Goal: Task Accomplishment & Management: Use online tool/utility

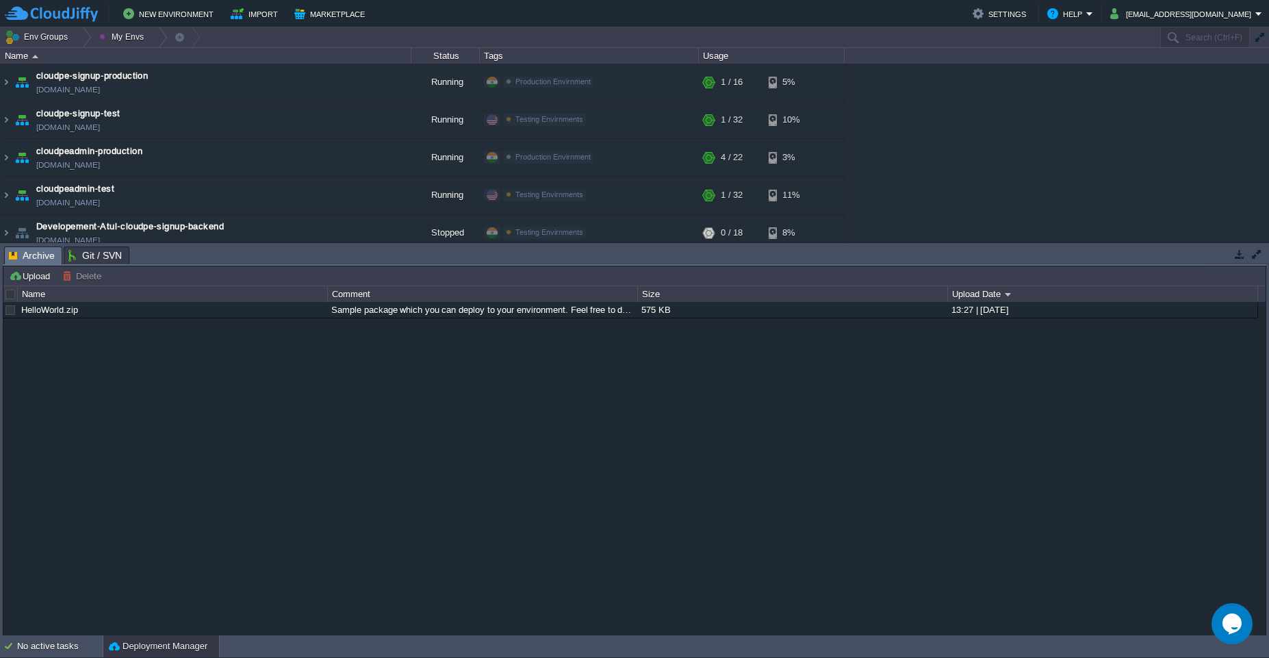
click at [1240, 253] on button "button" at bounding box center [1240, 254] width 12 height 12
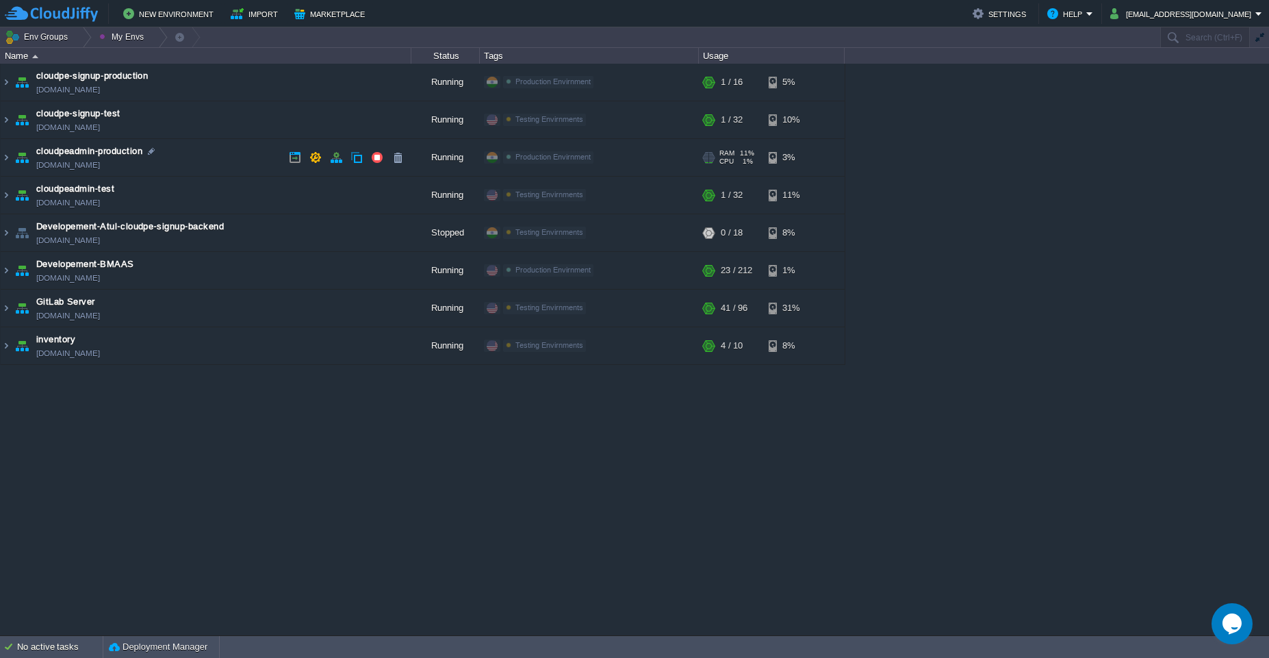
click at [186, 153] on td "cloudpeadmin-production [DOMAIN_NAME]" at bounding box center [206, 158] width 411 height 38
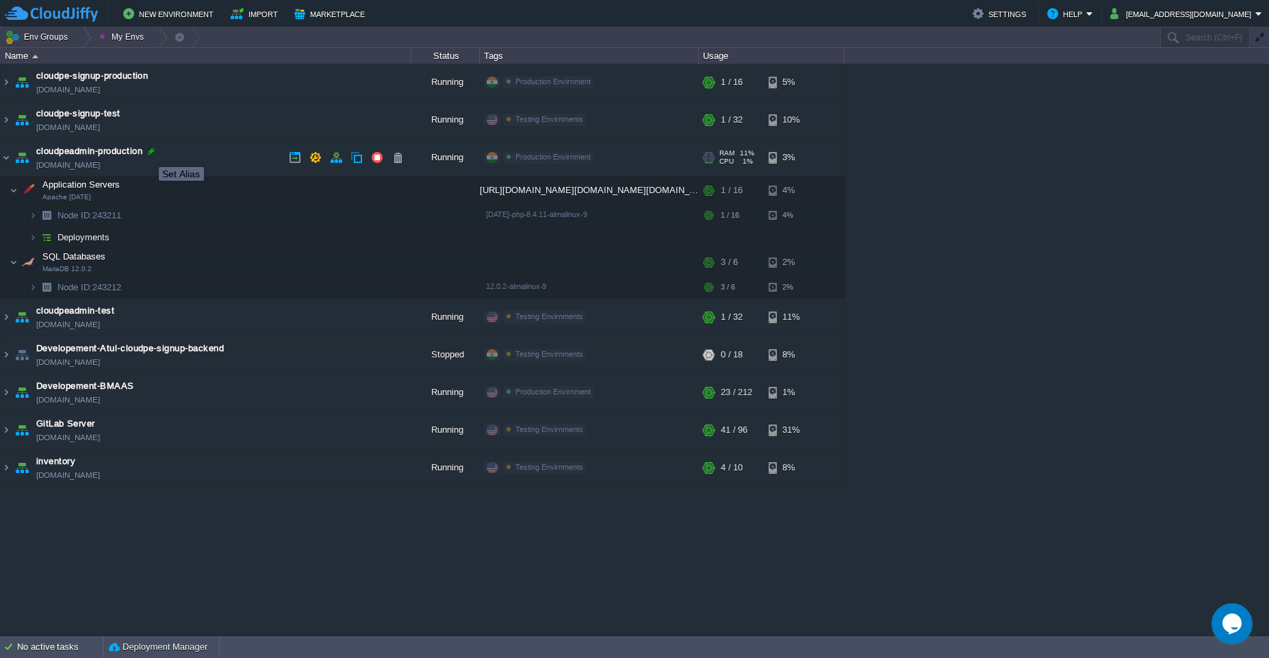
click at [149, 155] on div at bounding box center [151, 151] width 12 height 12
click at [290, 196] on td at bounding box center [288, 190] width 21 height 21
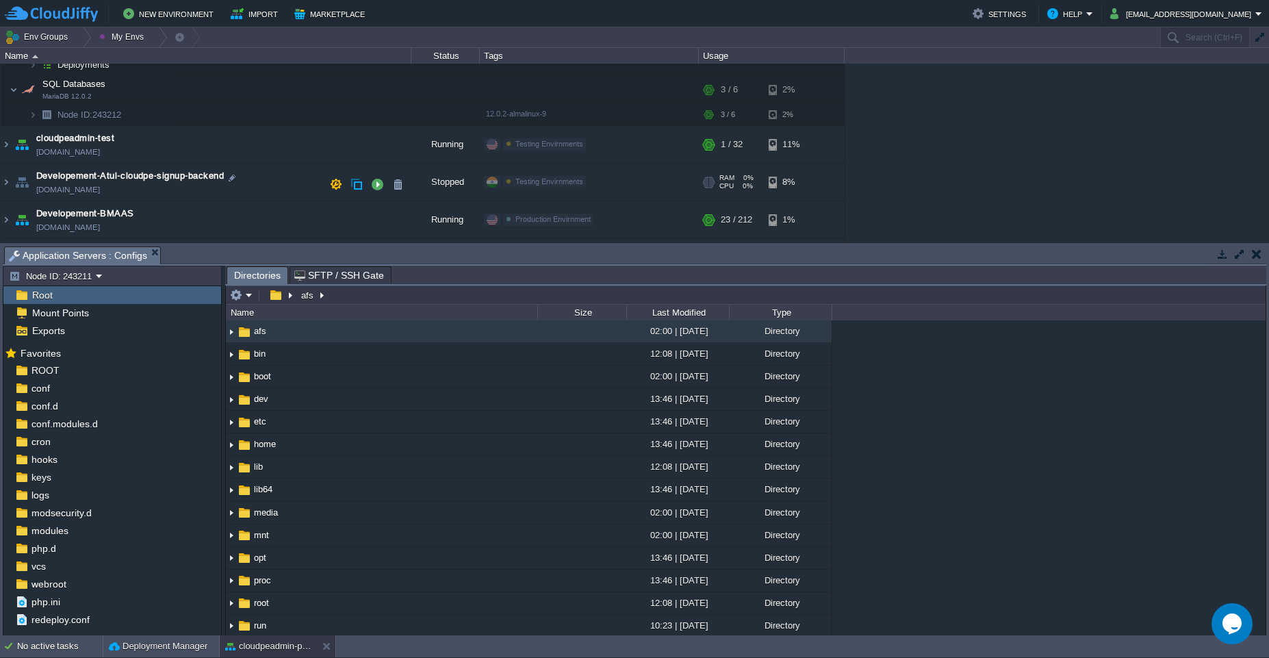
scroll to position [182, 0]
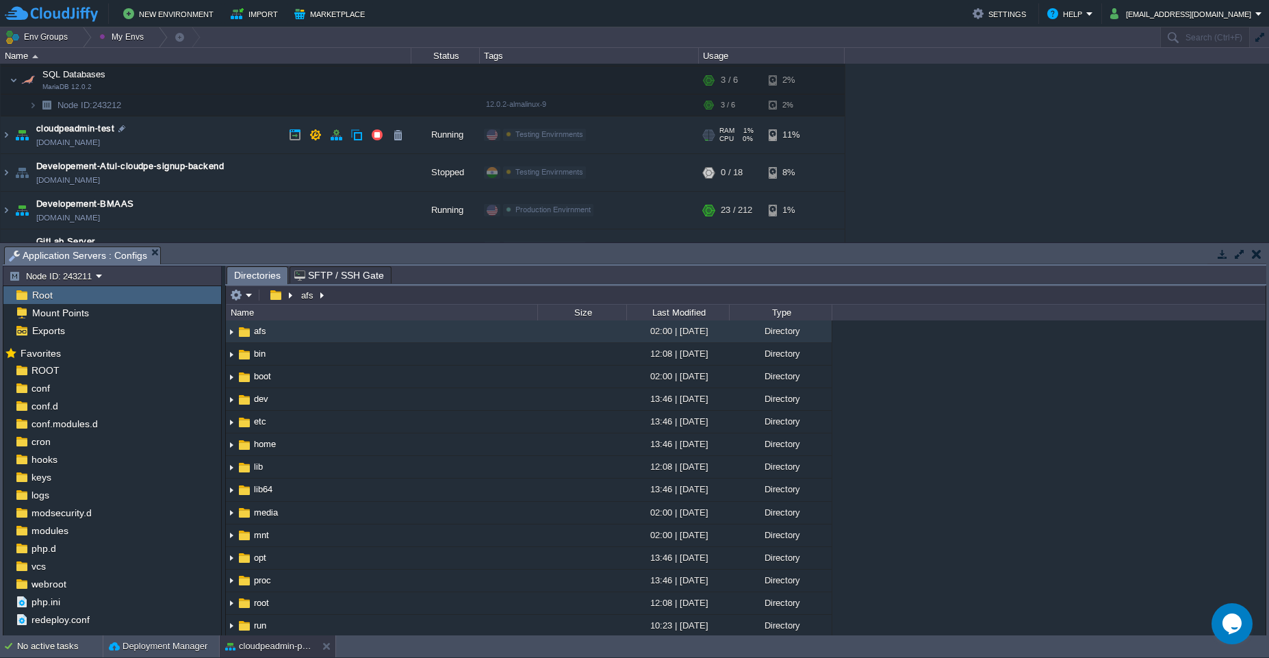
click at [236, 132] on td "cloudpeadmin-test [DOMAIN_NAME]" at bounding box center [206, 135] width 411 height 38
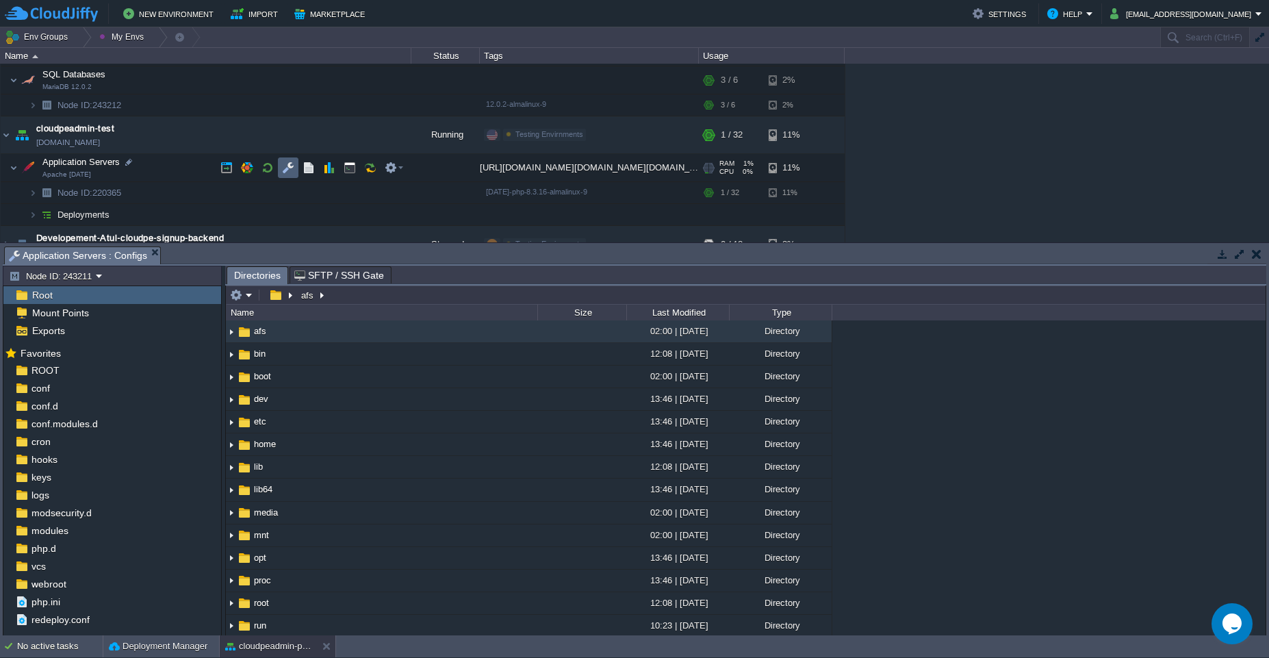
click at [288, 177] on td at bounding box center [288, 167] width 21 height 21
click at [345, 173] on button "button" at bounding box center [350, 168] width 12 height 12
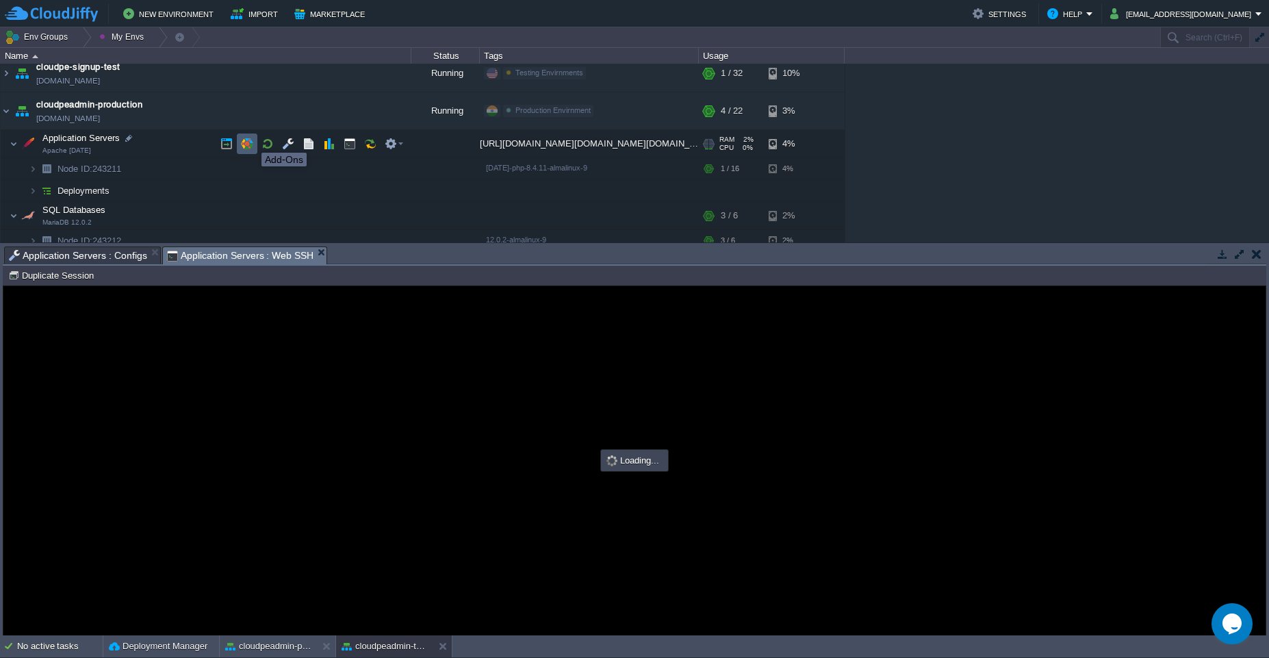
scroll to position [0, 0]
type input "#000000"
click at [352, 149] on button "button" at bounding box center [350, 144] width 12 height 12
type input "#000000"
click at [1243, 257] on button "button" at bounding box center [1240, 254] width 12 height 12
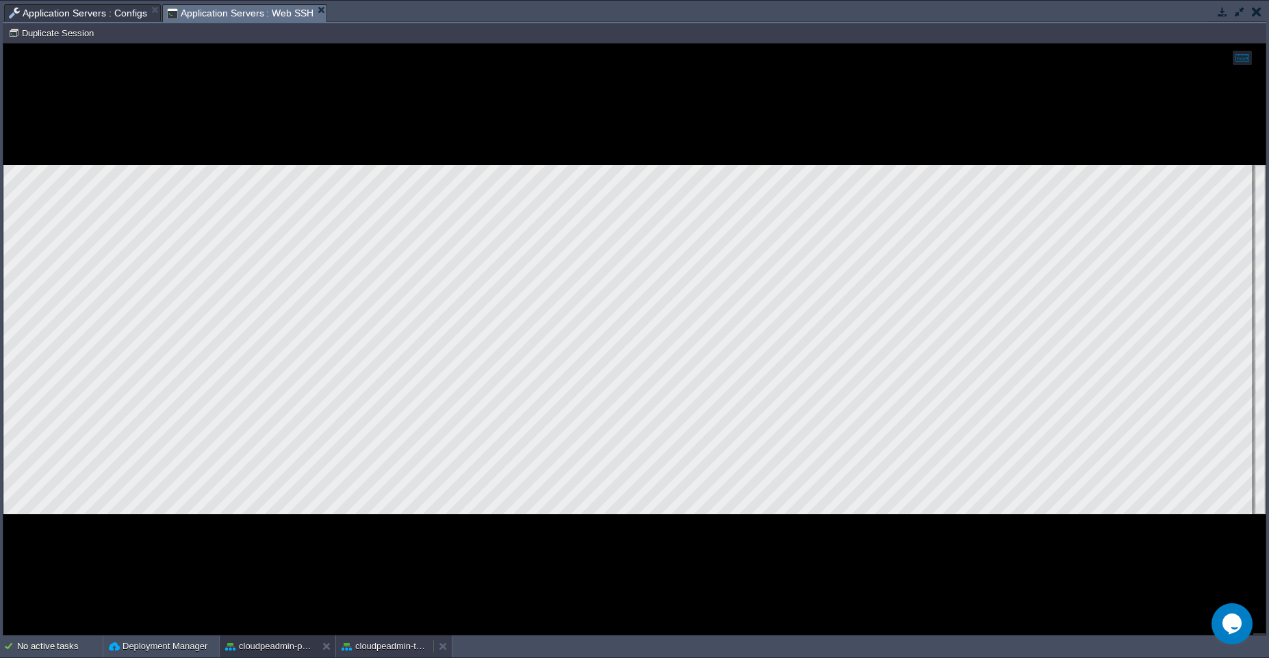
click at [399, 646] on button "cloudpeadmin-test" at bounding box center [385, 646] width 86 height 14
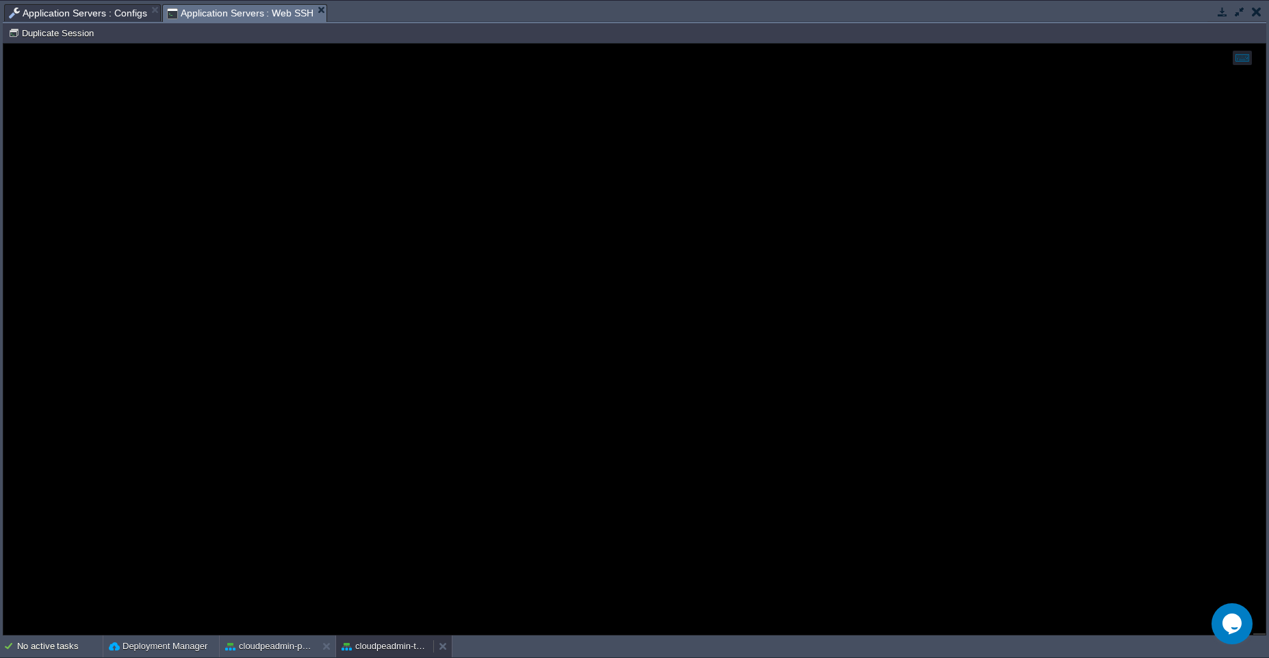
click at [399, 646] on button "cloudpeadmin-test" at bounding box center [385, 646] width 86 height 14
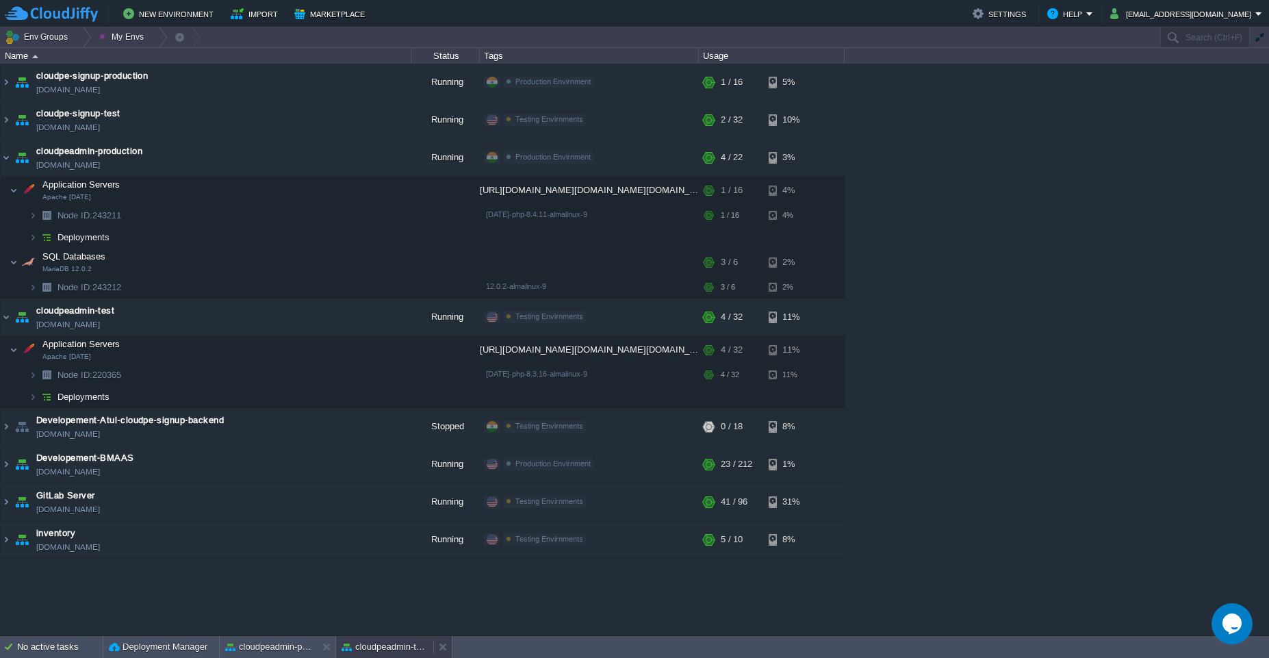
click at [399, 646] on button "cloudpeadmin-test" at bounding box center [385, 647] width 86 height 14
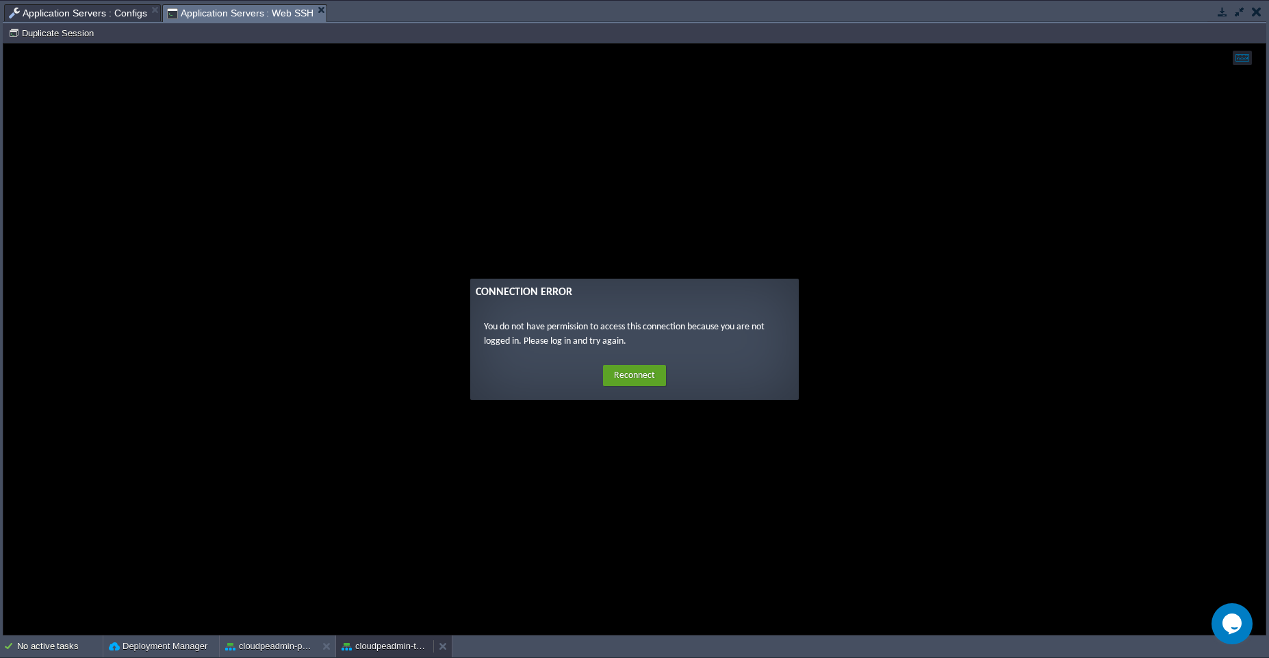
click at [399, 646] on button "cloudpeadmin-test" at bounding box center [385, 646] width 86 height 14
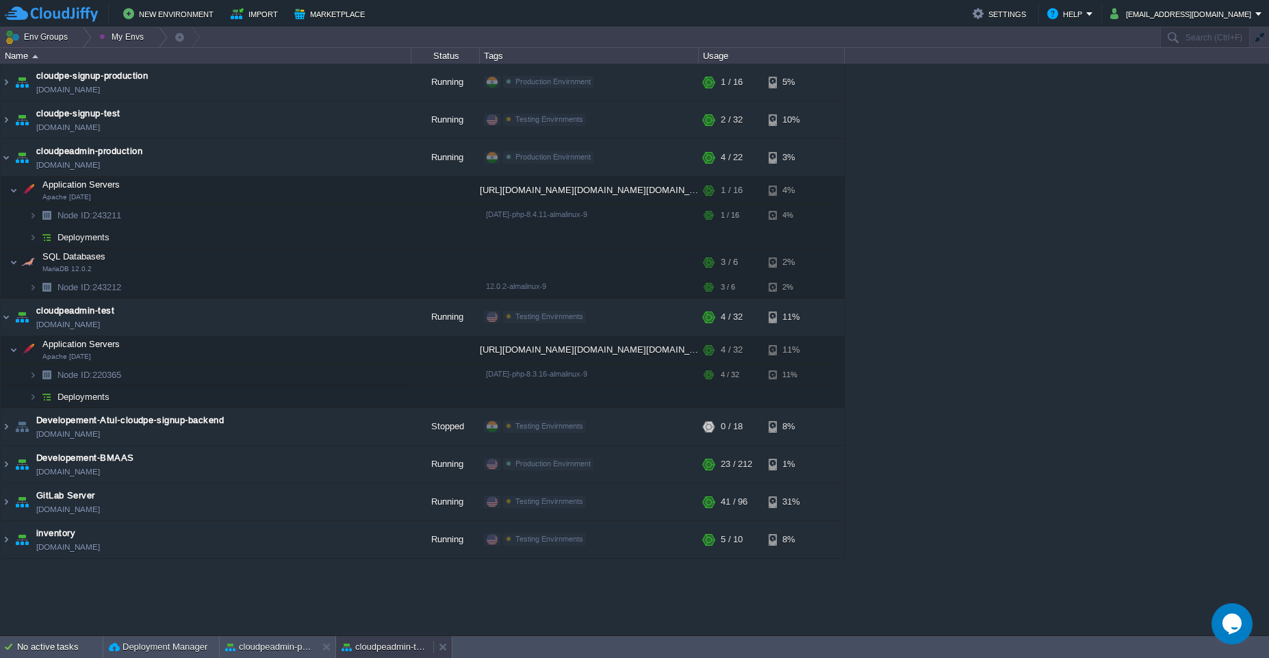
click at [399, 646] on button "cloudpeadmin-test" at bounding box center [385, 647] width 86 height 14
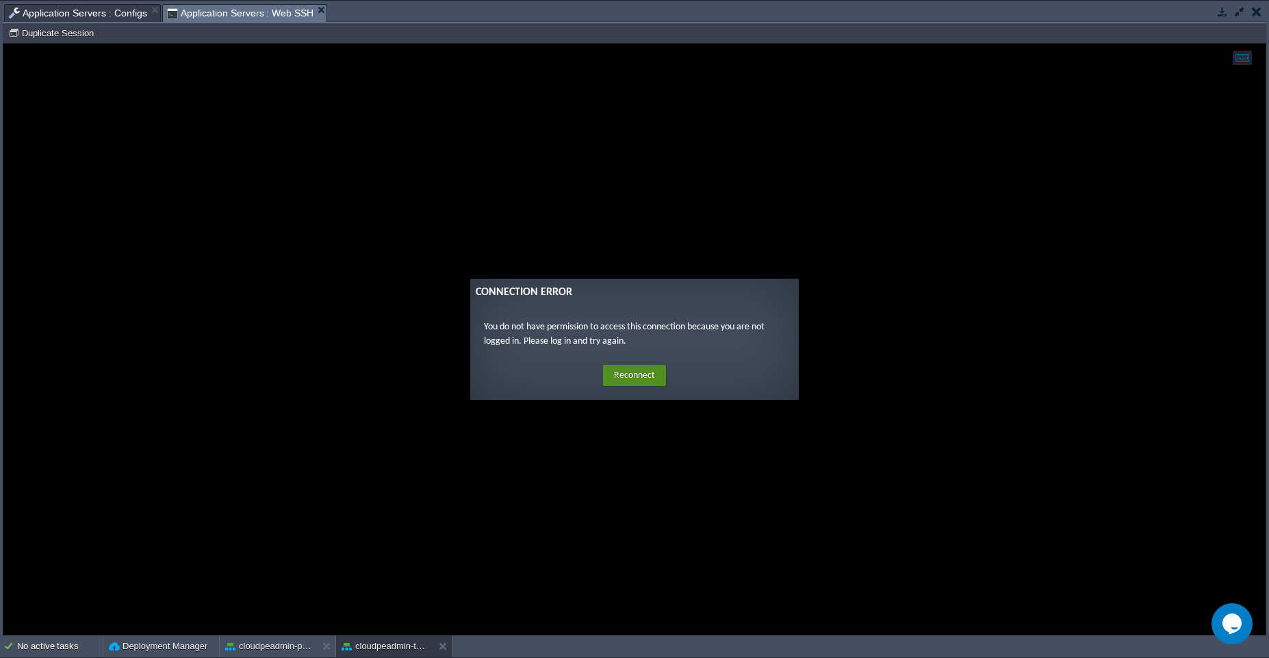
click at [631, 383] on button "Reconnect" at bounding box center [634, 376] width 63 height 22
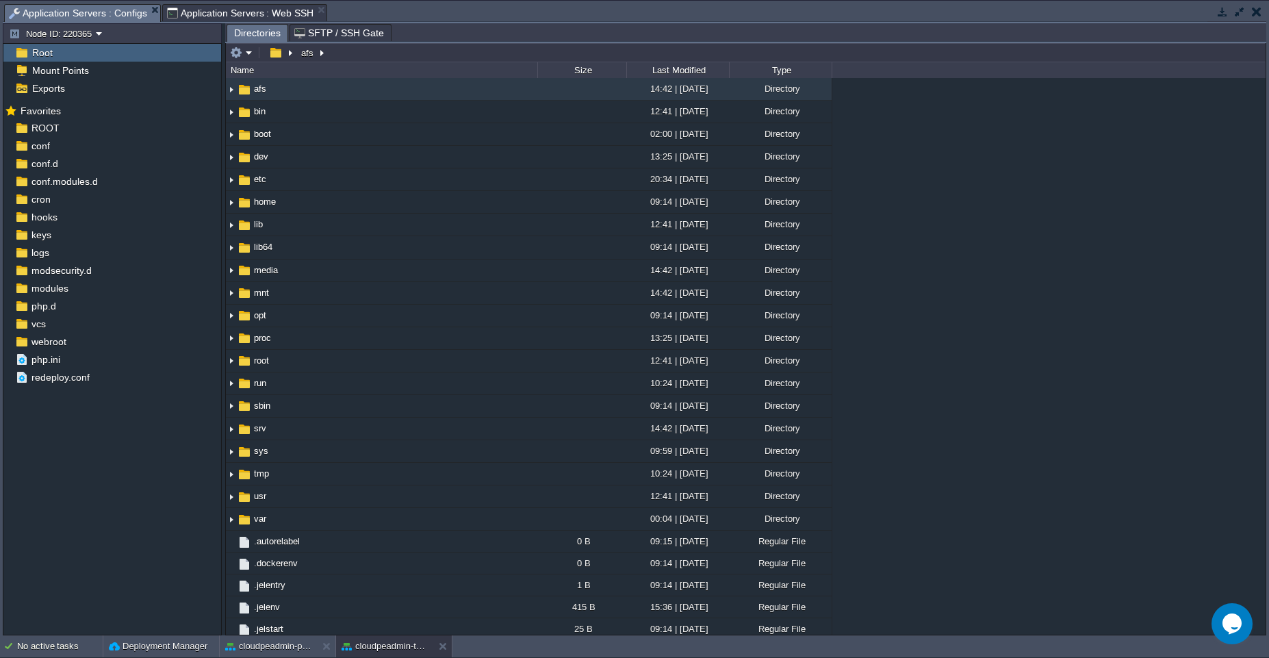
click at [102, 10] on span "Application Servers : Configs" at bounding box center [78, 13] width 138 height 17
click at [267, 652] on button "cloudpeadmin-production" at bounding box center [268, 646] width 86 height 14
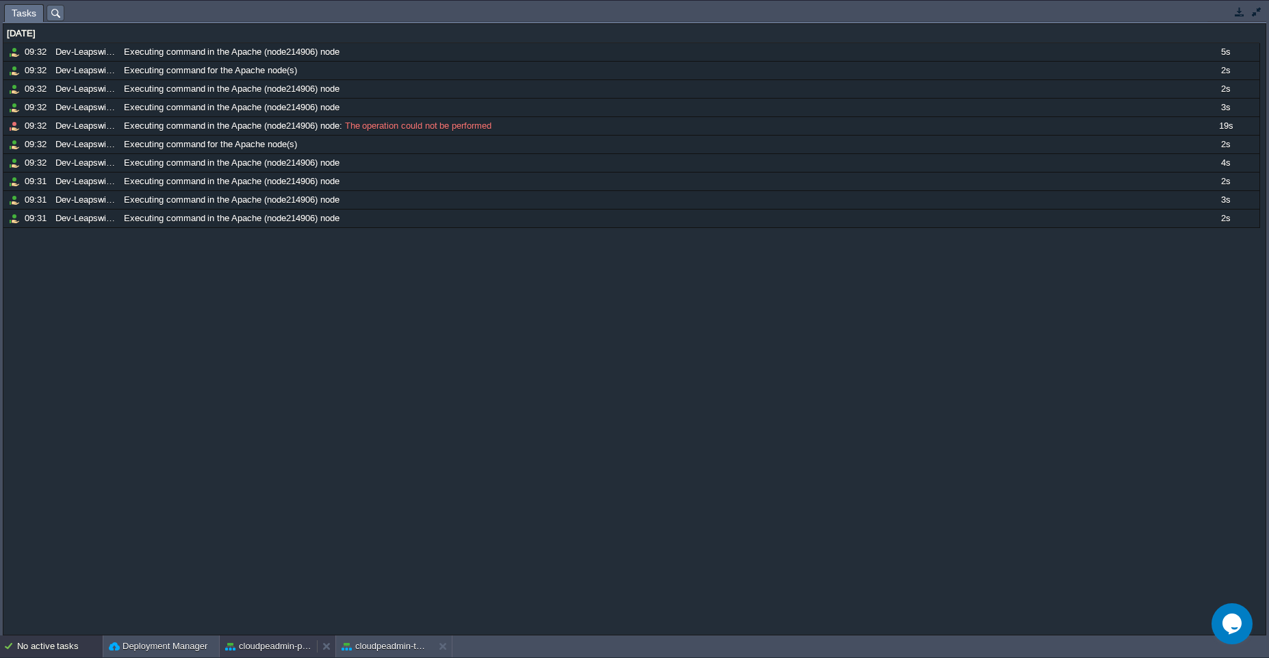
click at [242, 650] on button "cloudpeadmin-production" at bounding box center [268, 646] width 86 height 14
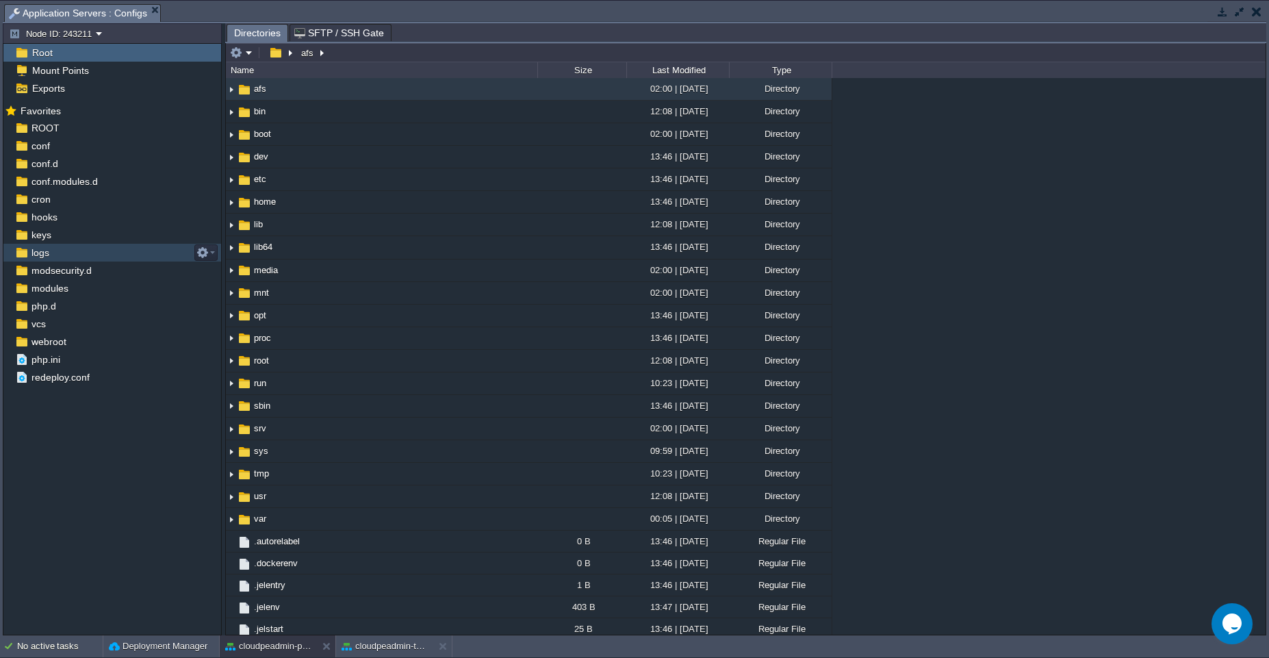
click at [40, 253] on span "logs" at bounding box center [40, 252] width 23 height 12
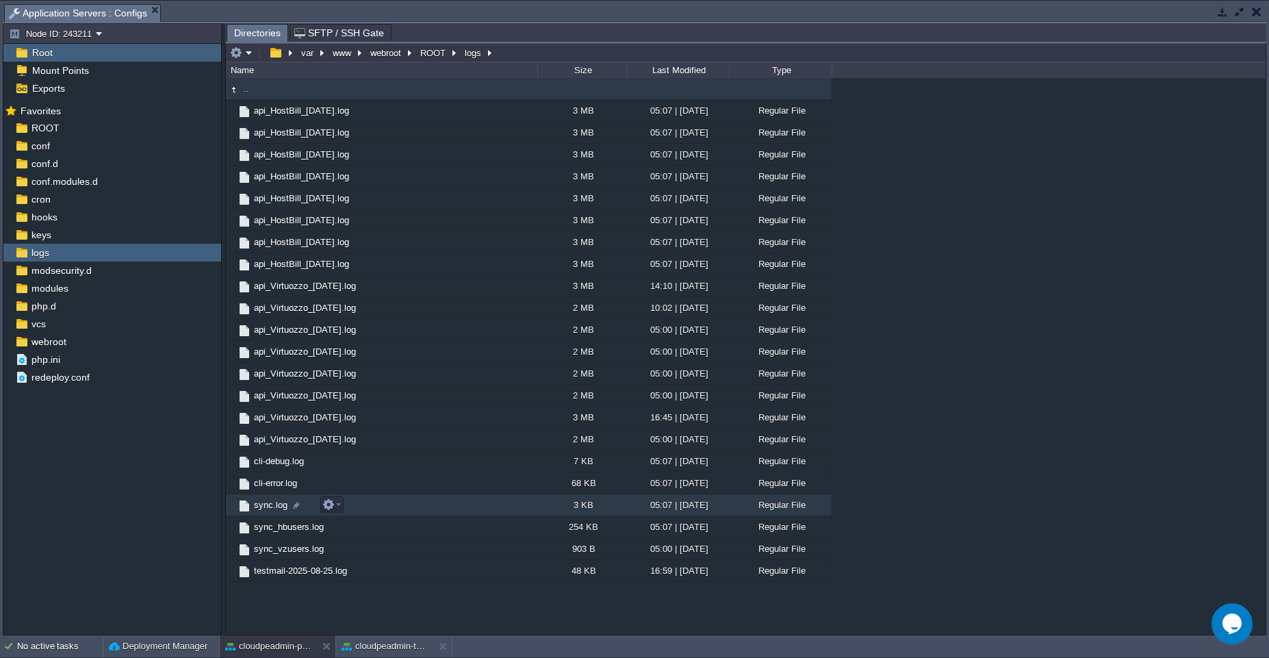
click at [405, 500] on td "sync.log" at bounding box center [382, 505] width 312 height 22
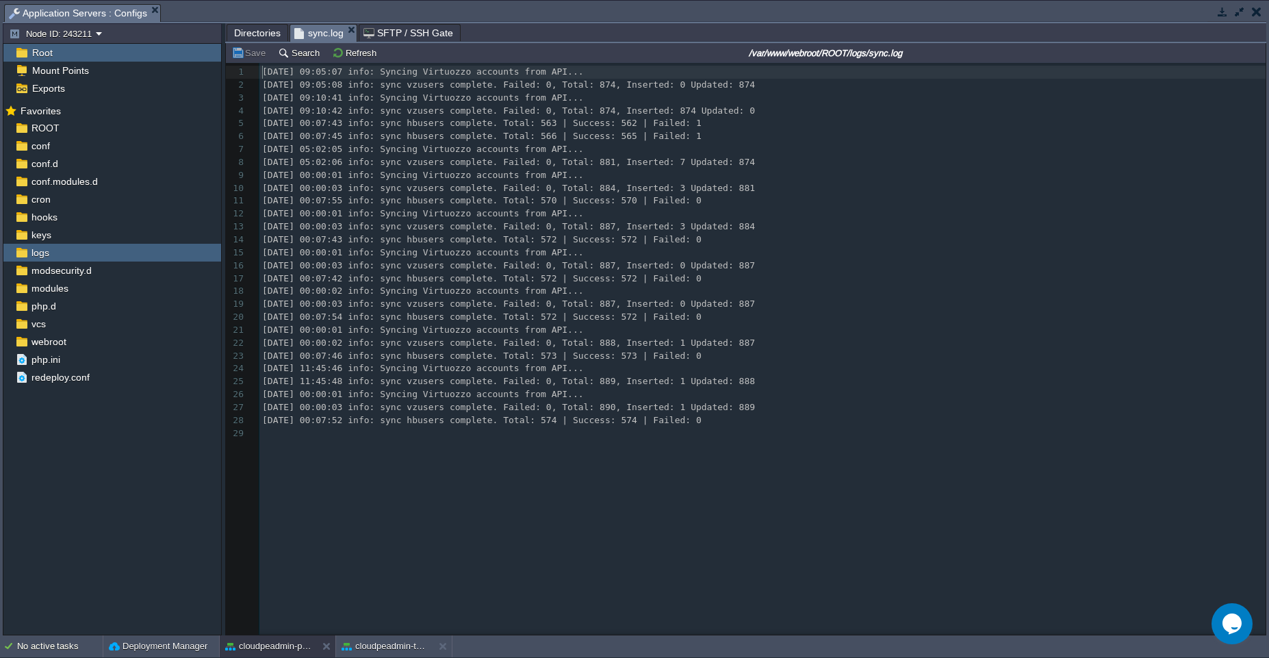
scroll to position [5, 0]
click at [792, 416] on pre "[DATE] 00:07:52 info: sync hbusers complete. Total: 574 | Success: 574 | Failed…" at bounding box center [764, 420] width 1011 height 13
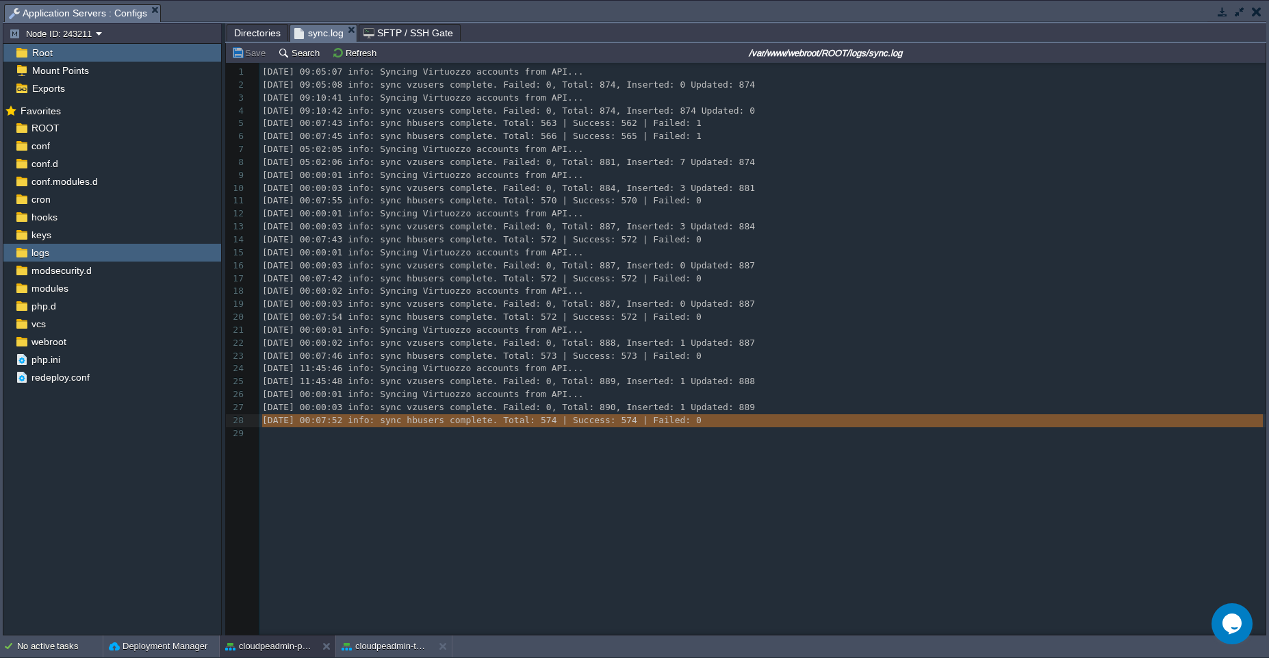
type textarea "[DATE] 00:00:01 info: Syncing Virtuozzo accounts from API... [DATE] 00:00:03 in…"
